Goal: Check status: Check status

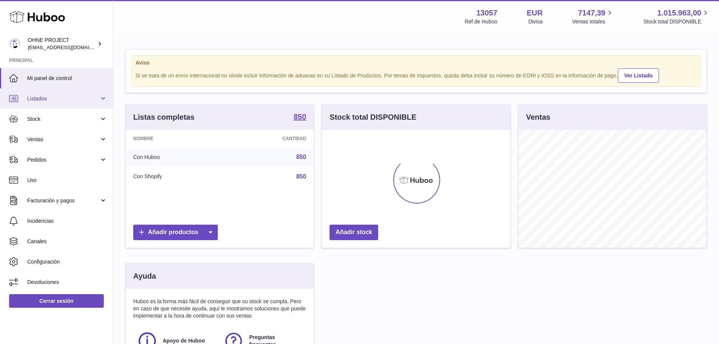
scroll to position [118, 188]
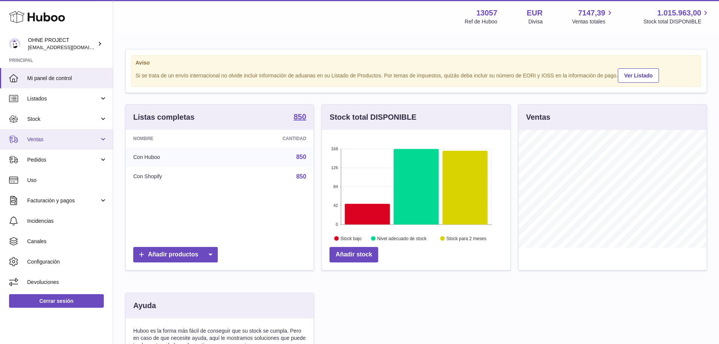
click at [51, 139] on span "Ventas" at bounding box center [63, 139] width 72 height 7
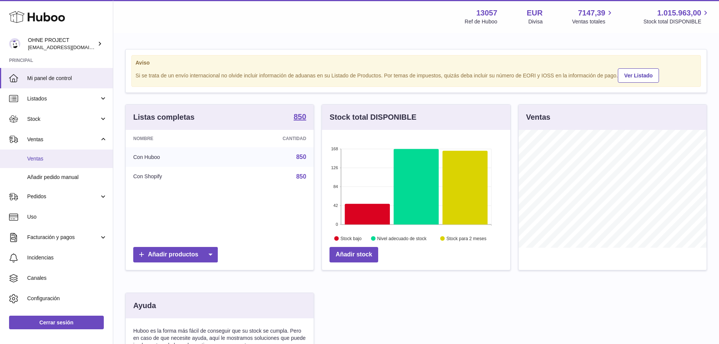
click at [49, 154] on link "Ventas" at bounding box center [56, 158] width 113 height 18
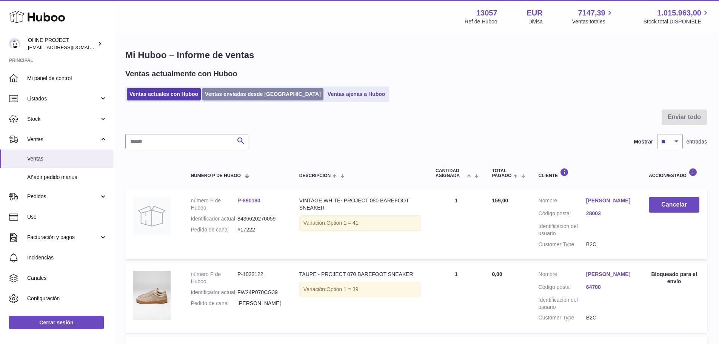
click at [226, 97] on link "Ventas enviadas desde [GEOGRAPHIC_DATA]" at bounding box center [262, 94] width 121 height 12
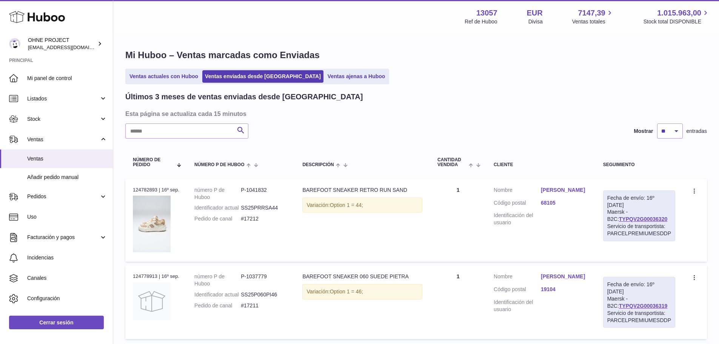
click at [200, 132] on input "text" at bounding box center [186, 130] width 123 height 15
paste input "*****"
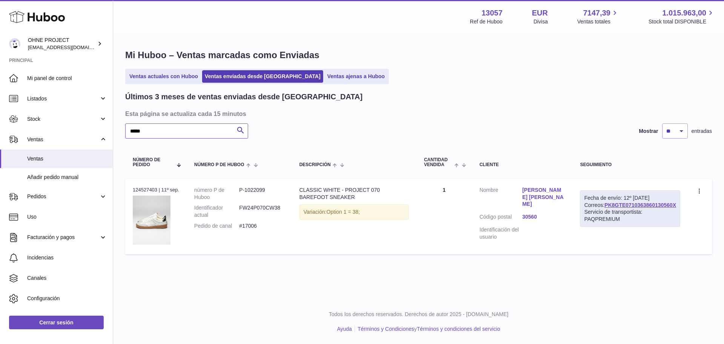
type input "*****"
click at [565, 195] on link "María José Corbalan carrion" at bounding box center [543, 196] width 43 height 21
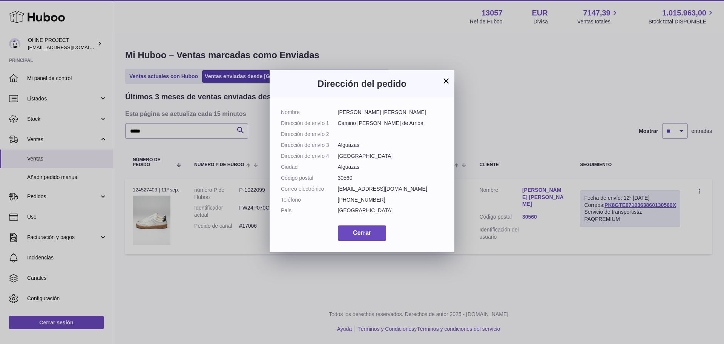
click at [447, 81] on button "×" at bounding box center [446, 80] width 9 height 9
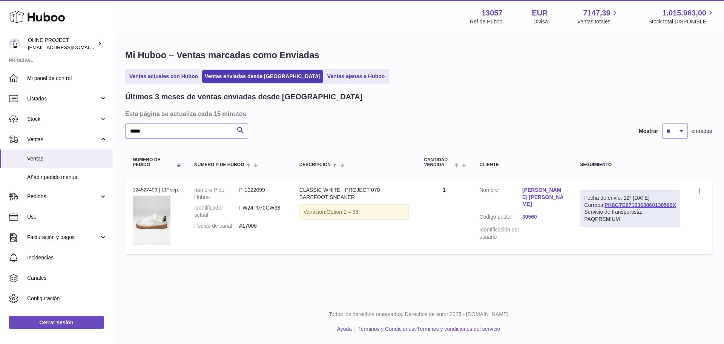
drag, startPoint x: 677, startPoint y: 218, endPoint x: 600, endPoint y: 219, distance: 76.2
click at [600, 219] on div "Fecha de envío: 12º sep. 2025 Correos: PK8GTE0710363860130560X Servicio de tran…" at bounding box center [630, 208] width 100 height 37
copy link "PK8GTE0710363860130560X"
click at [614, 294] on div "Menú Huboo 13057 Ref de Huboo EUR Divisa 7147,39 Ventas totales 1.015.963,00 St…" at bounding box center [418, 149] width 611 height 299
drag, startPoint x: 658, startPoint y: 218, endPoint x: 598, endPoint y: 218, distance: 60.0
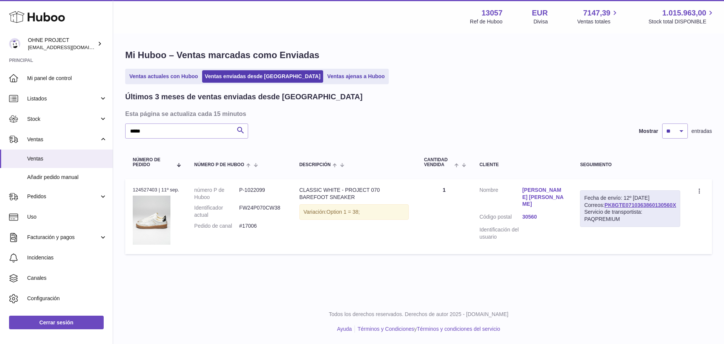
click at [598, 218] on td "Fecha de envío: 12º sep. 2025 Correos: PK8GTE0710363860130560X Servicio de tran…" at bounding box center [630, 216] width 115 height 75
copy link "PK8GTE0710363860130560X"
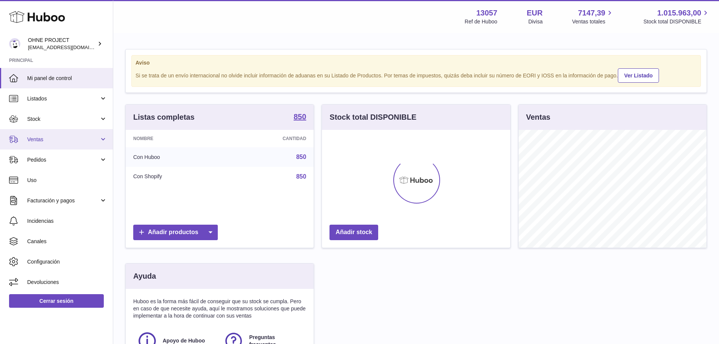
scroll to position [118, 188]
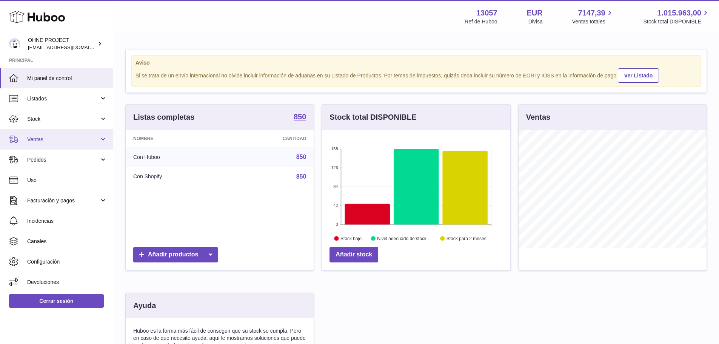
click at [52, 140] on span "Ventas" at bounding box center [63, 139] width 72 height 7
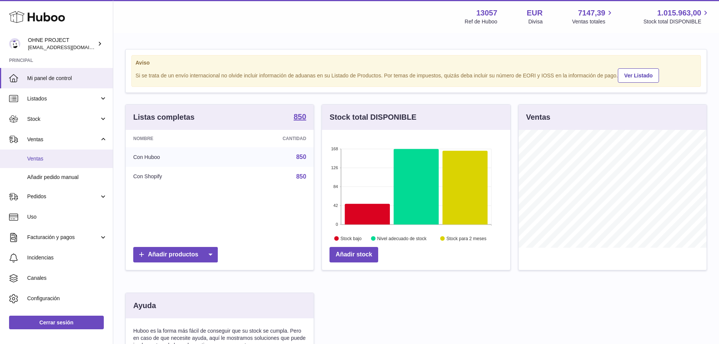
click at [52, 159] on span "Ventas" at bounding box center [67, 158] width 80 height 7
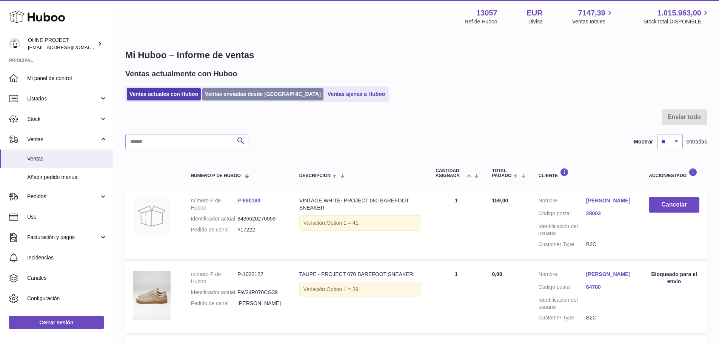
click at [232, 97] on link "Ventas enviadas desde [GEOGRAPHIC_DATA]" at bounding box center [262, 94] width 121 height 12
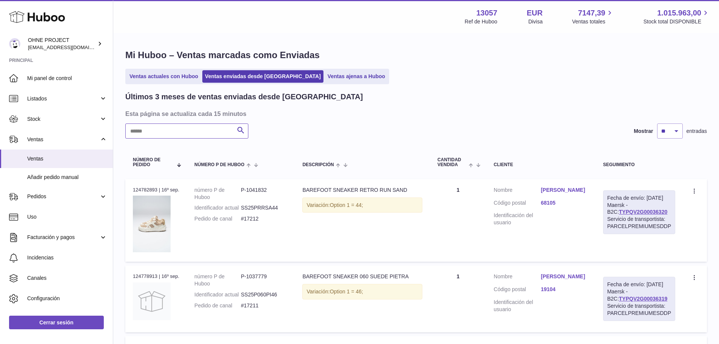
click at [210, 127] on input "text" at bounding box center [186, 130] width 123 height 15
paste input "*****"
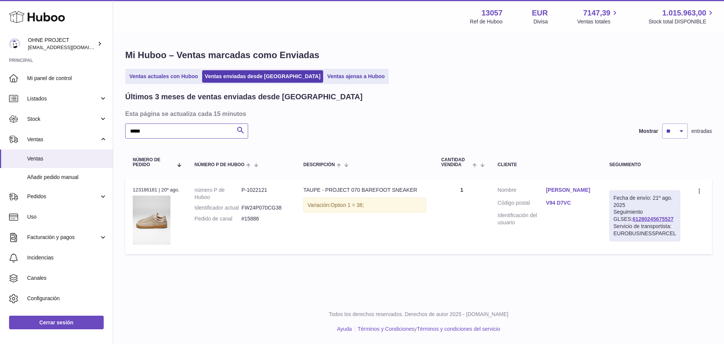
type input "*****"
drag, startPoint x: 662, startPoint y: 219, endPoint x: 610, endPoint y: 218, distance: 51.7
click at [611, 219] on td "Fecha de envío: 21º ago. 2025 Seguimiento GLSES: 61280245675527 Servicio de tra…" at bounding box center [645, 216] width 86 height 75
copy link "61280245675527"
